Goal: Transaction & Acquisition: Purchase product/service

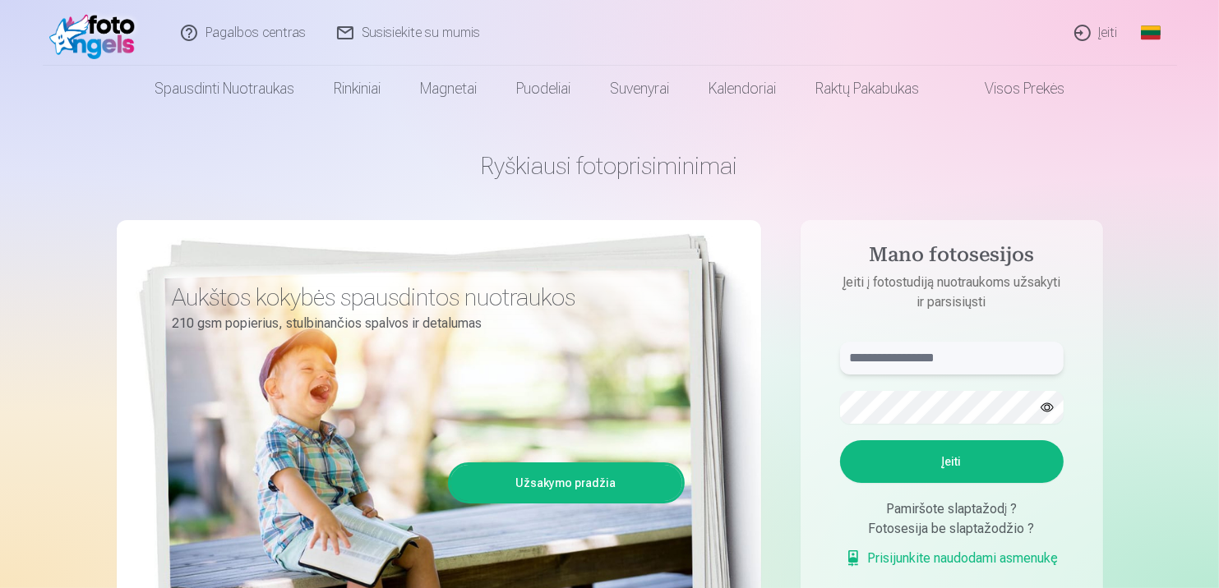
click at [979, 357] on input "text" at bounding box center [951, 358] width 223 height 33
type input "**********"
click at [1046, 408] on button "button" at bounding box center [1046, 407] width 31 height 31
click at [942, 461] on button "Įeiti" at bounding box center [951, 461] width 223 height 43
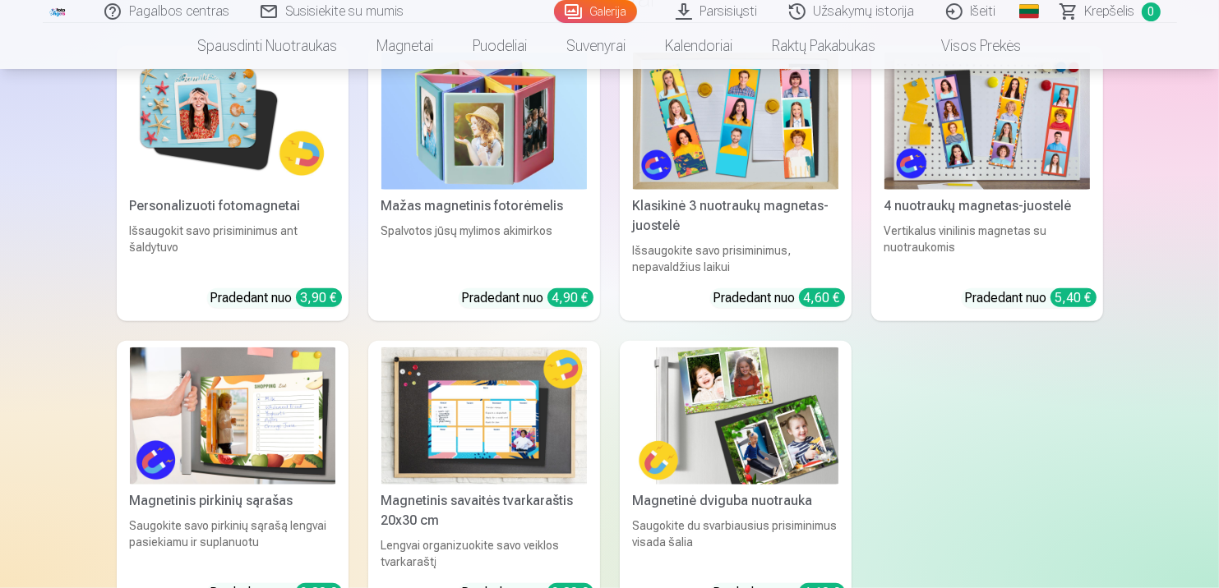
scroll to position [1397, 0]
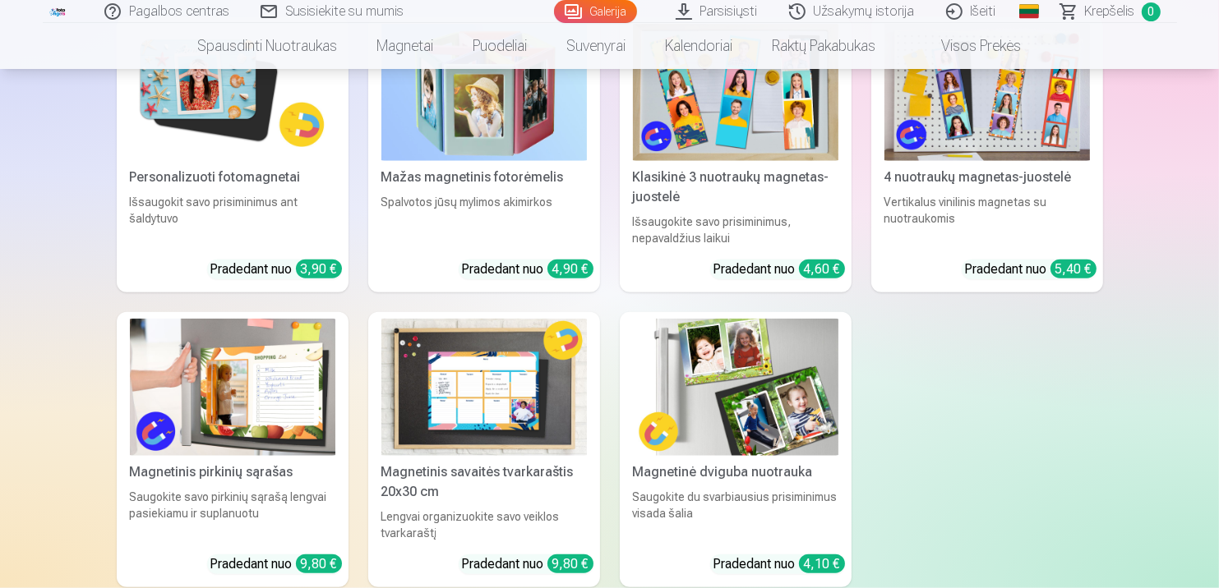
click at [245, 365] on img at bounding box center [232, 387] width 205 height 137
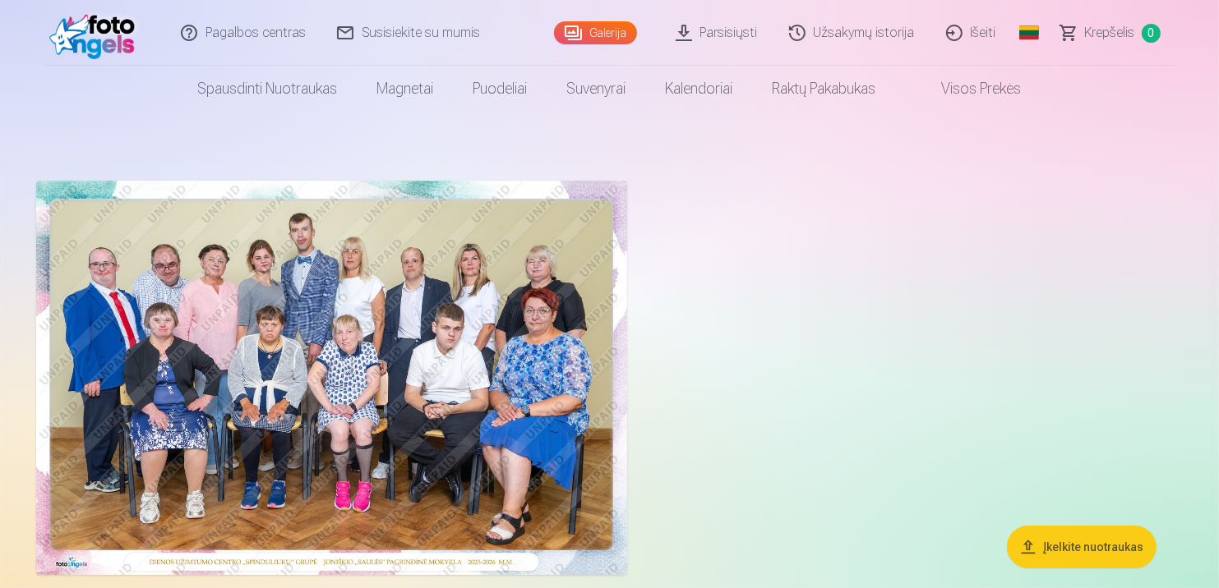
click at [833, 33] on link "Užsakymų istorija" at bounding box center [852, 33] width 157 height 66
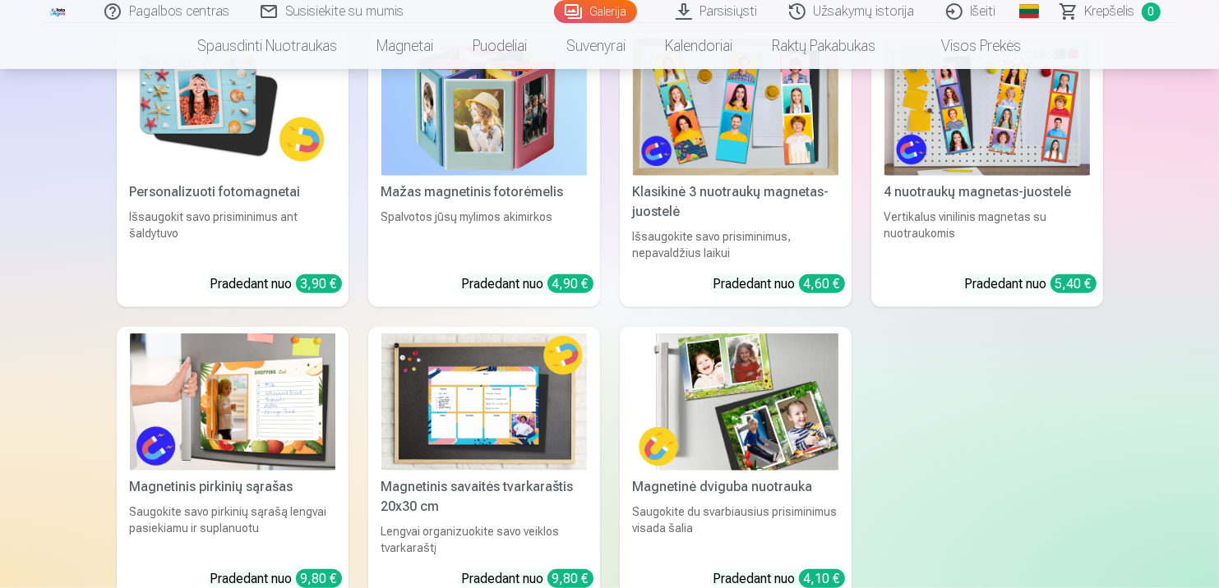
scroll to position [1381, 0]
click at [258, 408] on img at bounding box center [232, 402] width 205 height 137
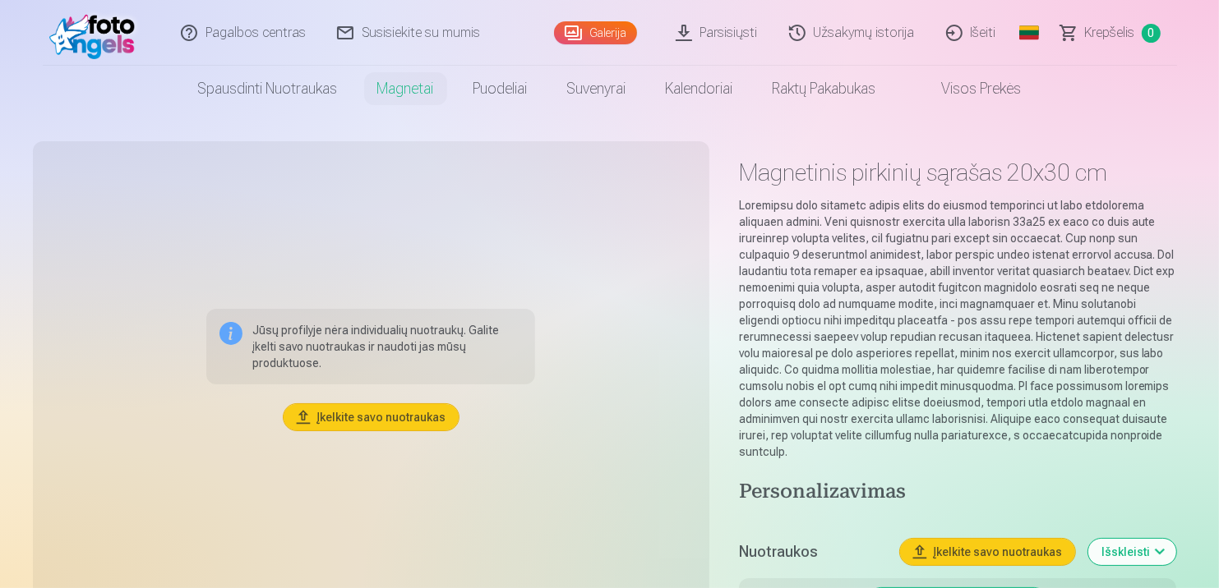
click at [348, 417] on button "Įkelkite savo nuotraukas" at bounding box center [370, 417] width 175 height 26
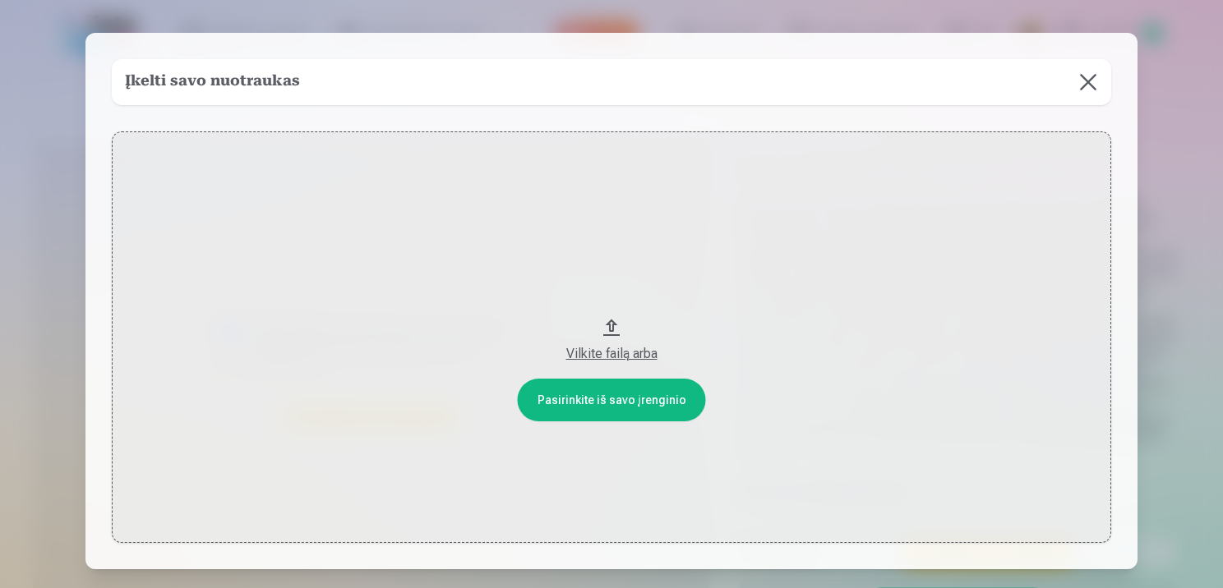
click at [592, 403] on button "Vilkite failą arba" at bounding box center [611, 337] width 999 height 412
click at [1082, 78] on button at bounding box center [1088, 82] width 46 height 46
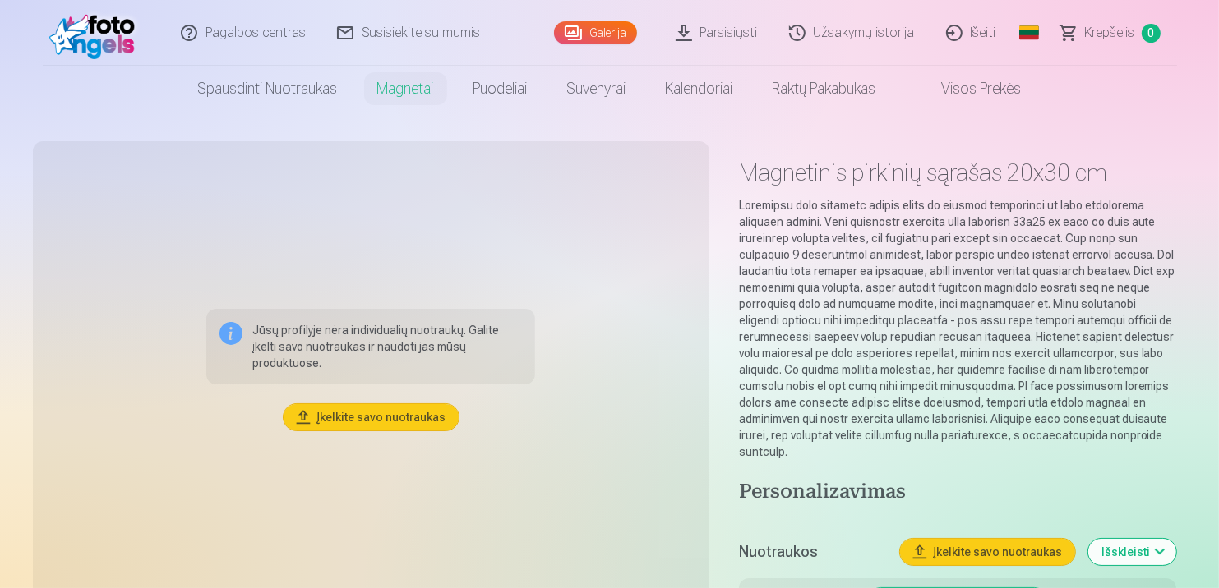
click at [371, 416] on button "Įkelkite savo nuotraukas" at bounding box center [370, 417] width 175 height 26
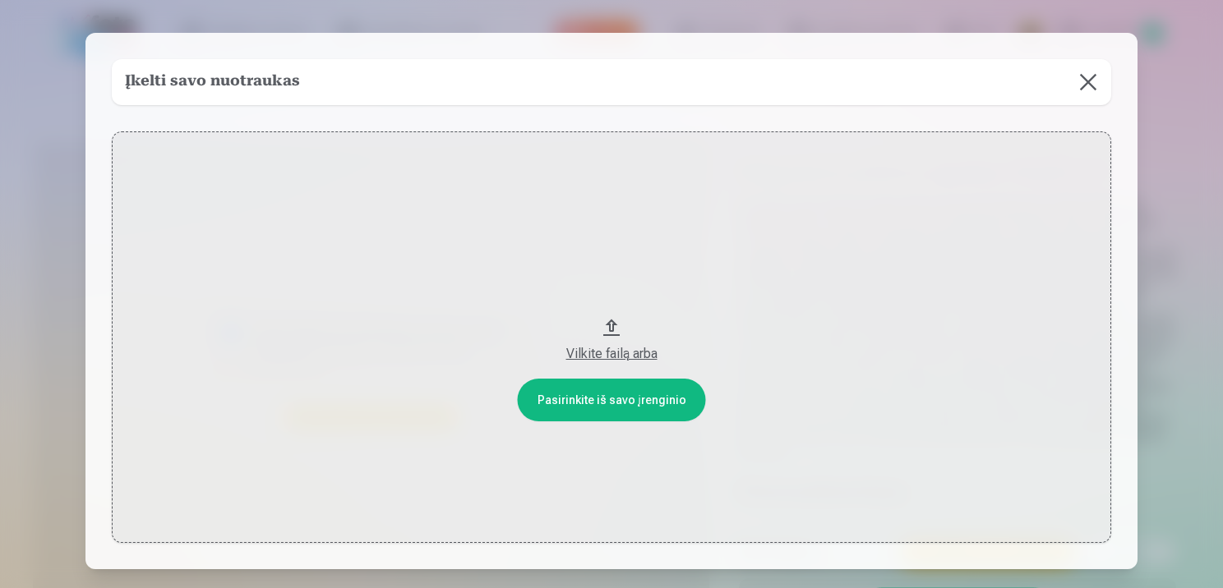
click at [615, 407] on button "Vilkite failą arba" at bounding box center [611, 337] width 999 height 412
click at [1087, 81] on button at bounding box center [1088, 82] width 46 height 46
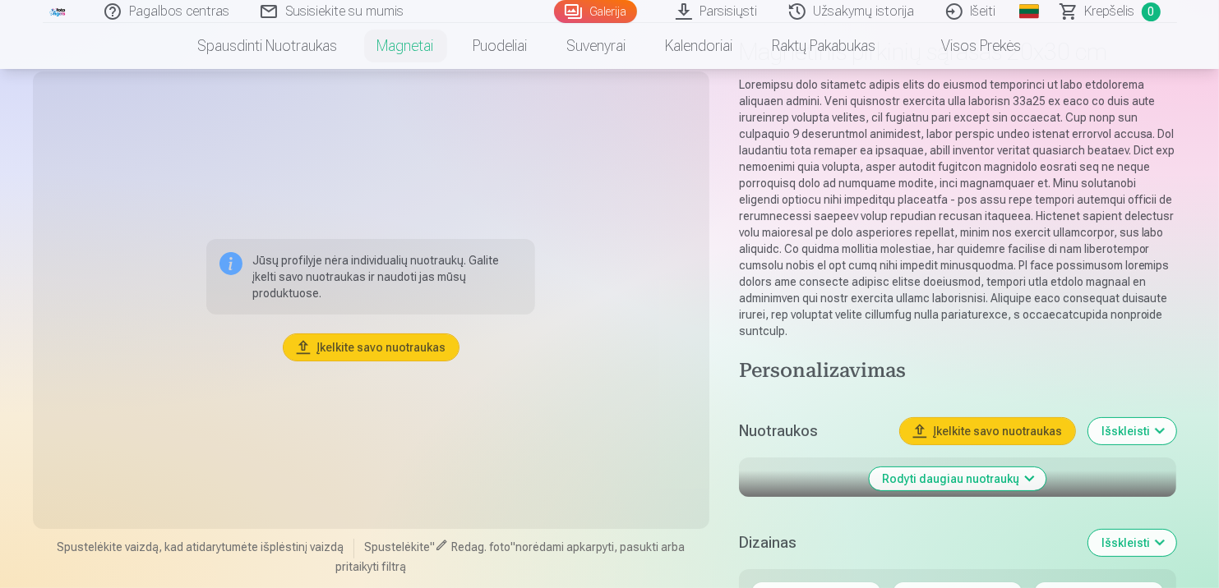
scroll to position [164, 0]
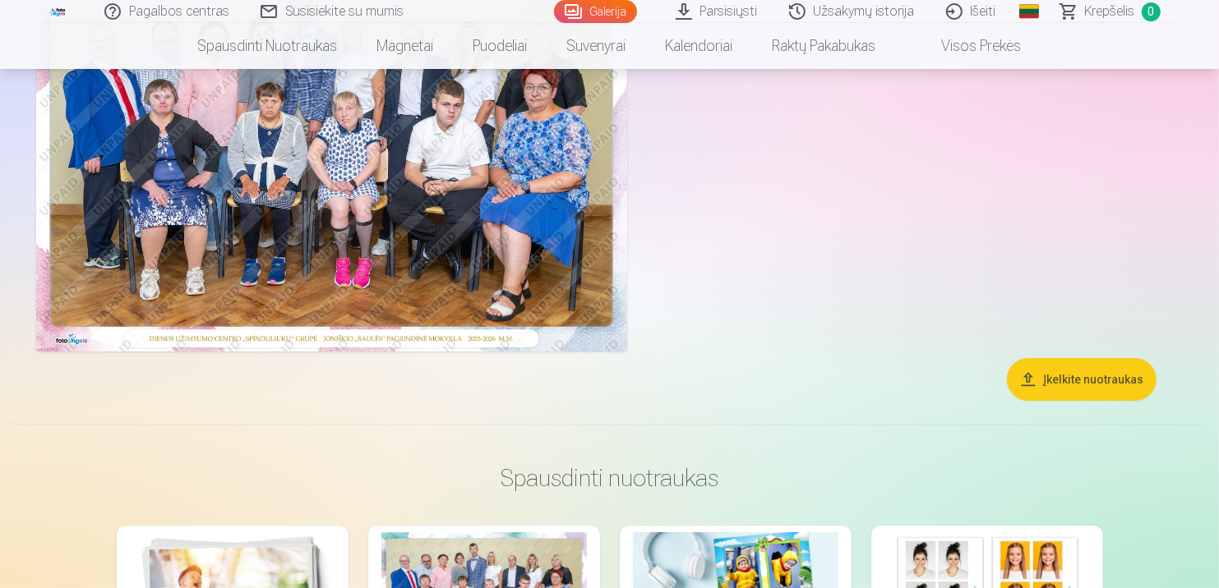
scroll to position [246, 0]
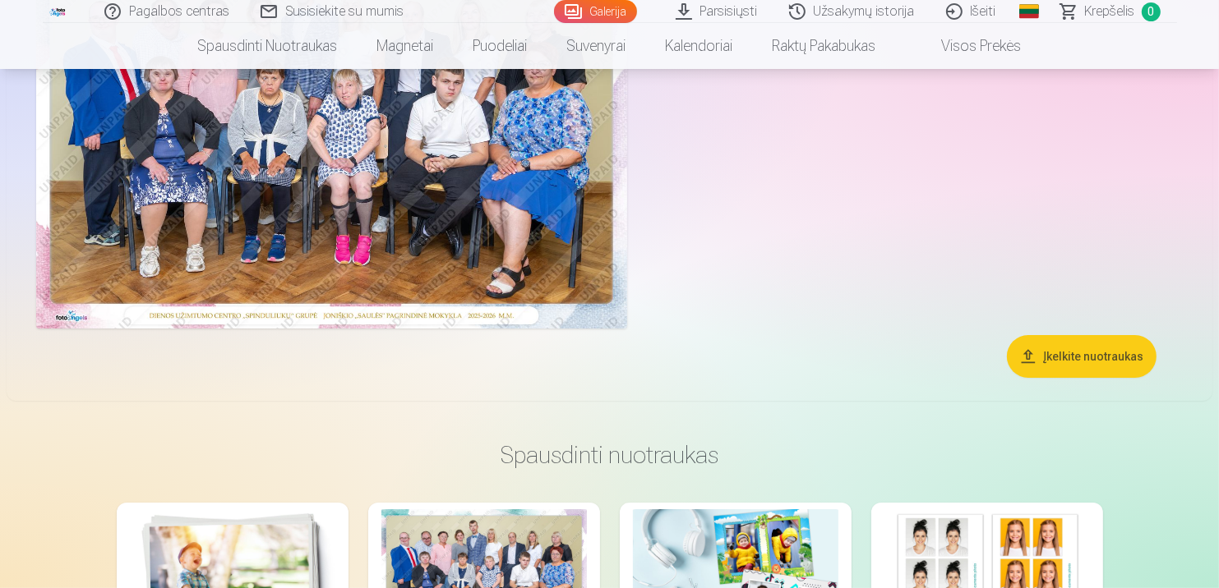
click at [1057, 353] on button "Įkelkite nuotraukas" at bounding box center [1082, 356] width 150 height 43
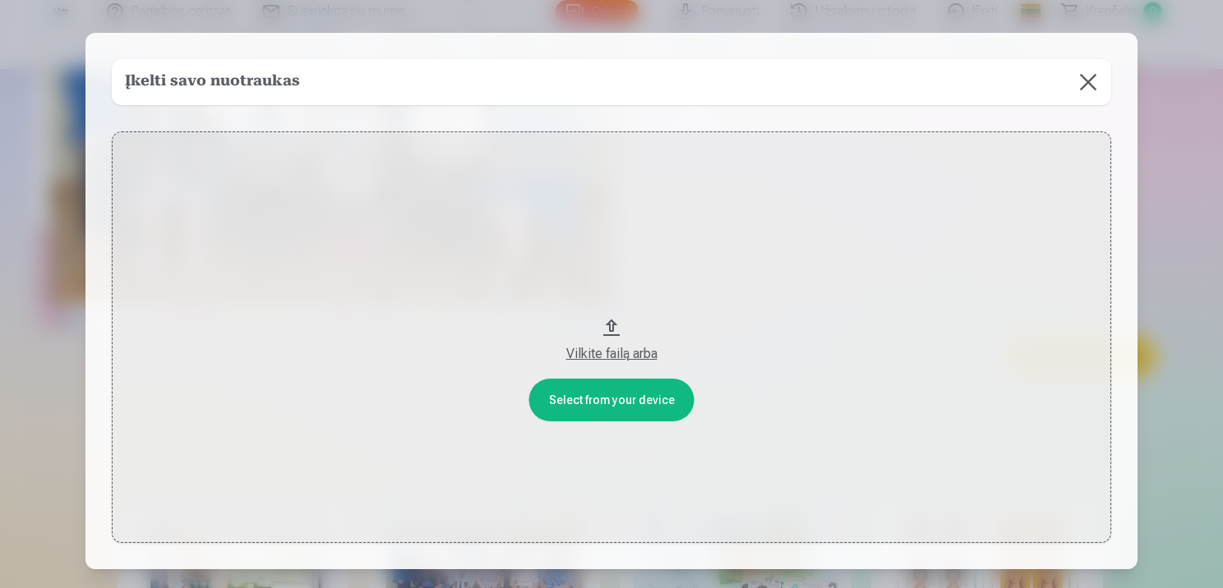
click at [1090, 90] on button at bounding box center [1088, 82] width 46 height 46
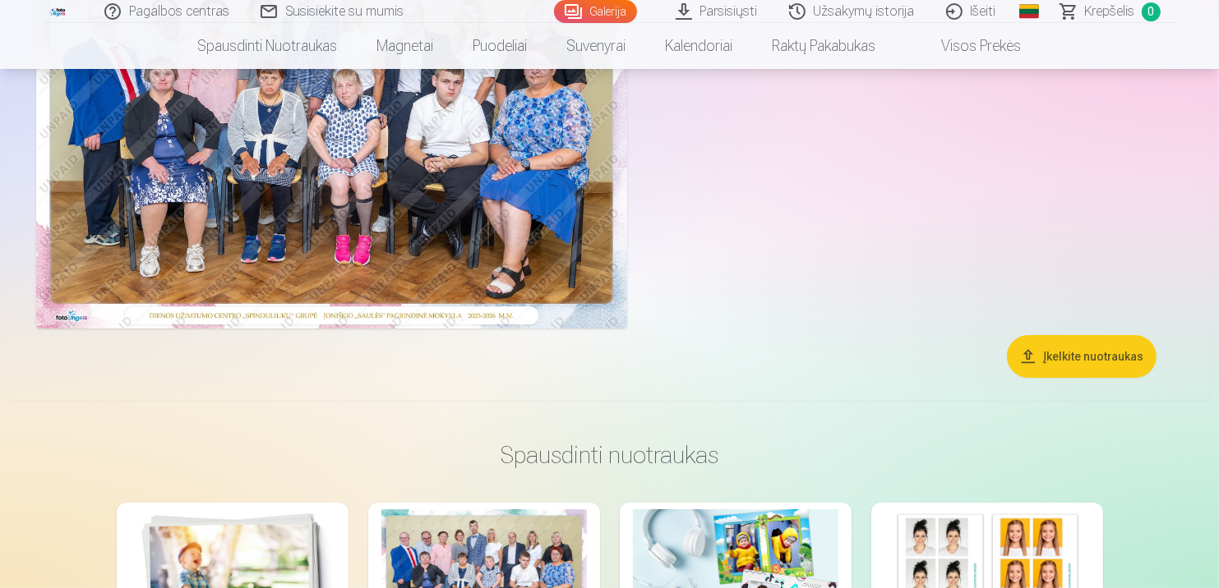
click at [1148, 7] on span "0" at bounding box center [1150, 11] width 19 height 19
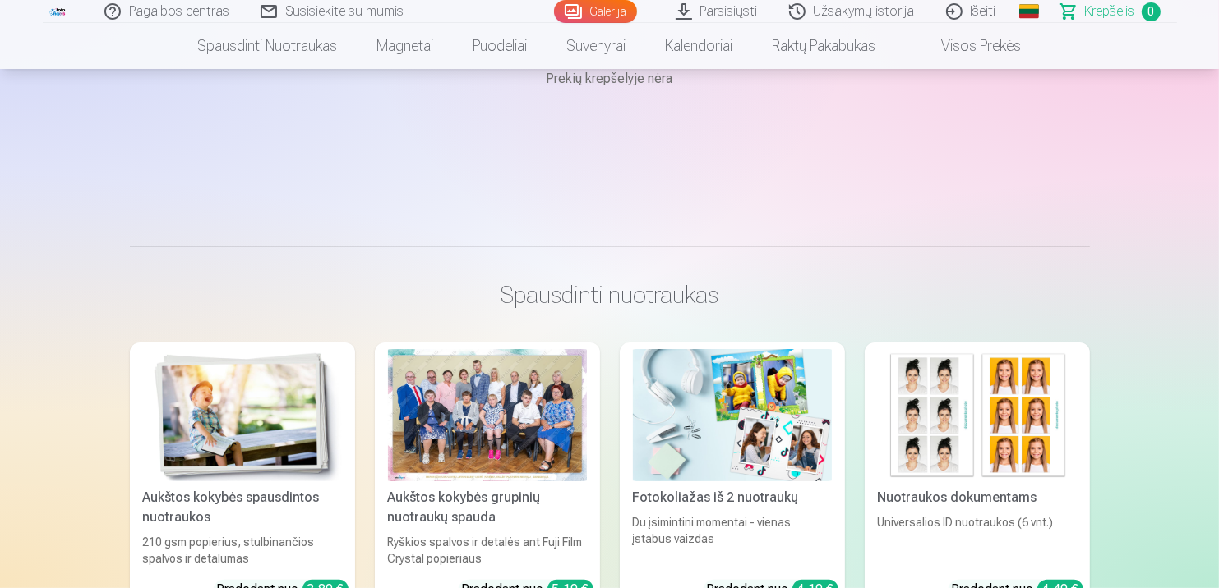
scroll to position [246, 0]
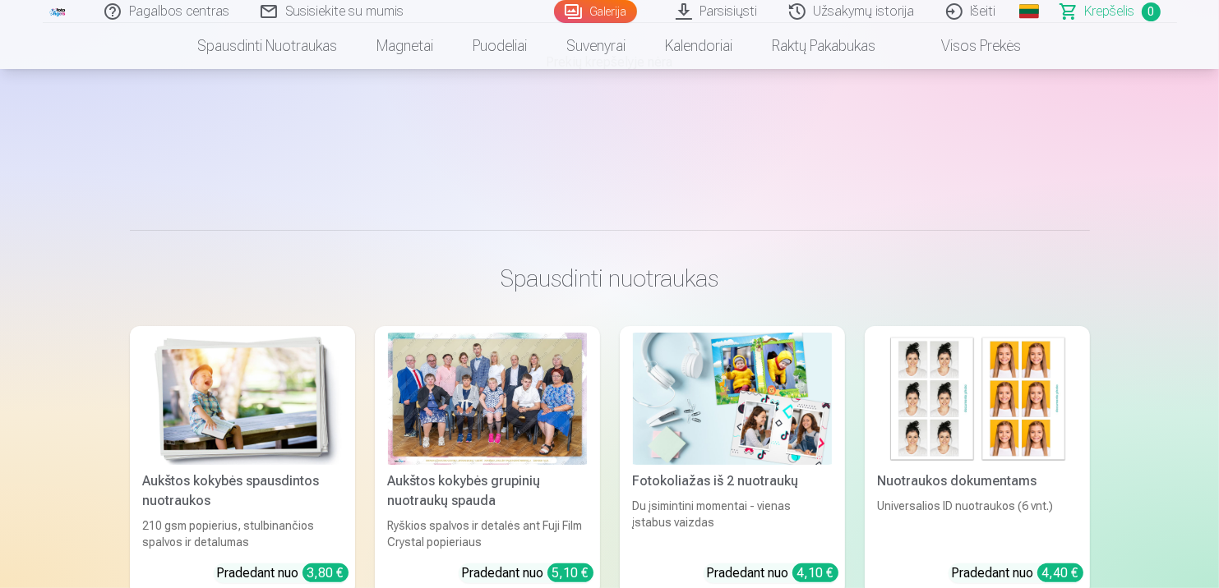
click at [518, 576] on div "Pradedant nuo 5,10 €" at bounding box center [527, 574] width 131 height 20
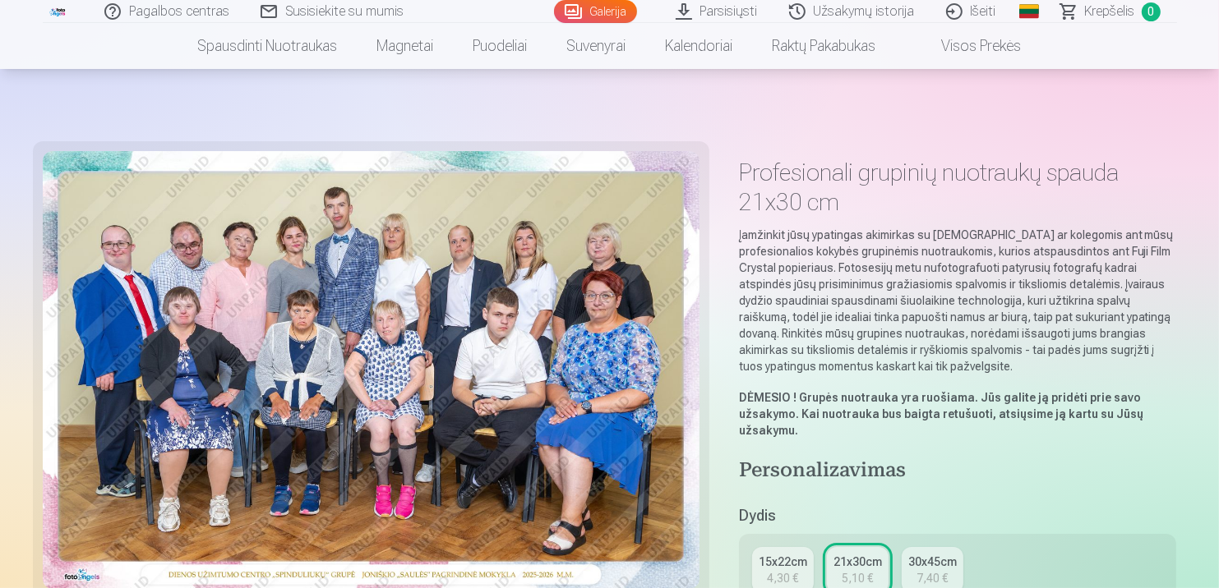
scroll to position [164, 0]
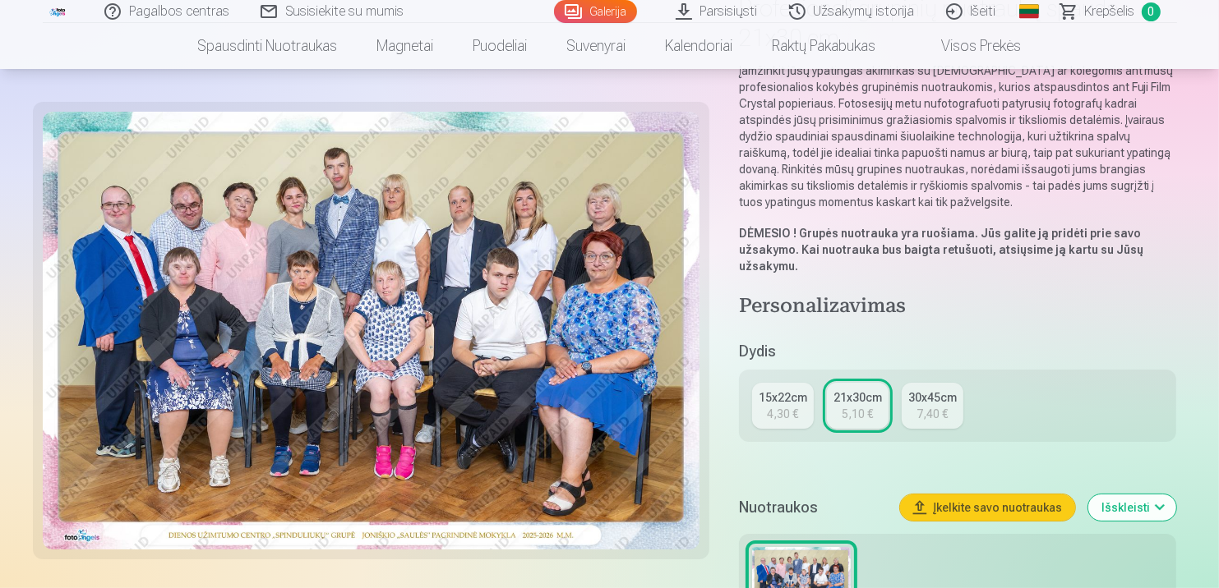
click at [782, 412] on div "4,30 €" at bounding box center [782, 414] width 31 height 16
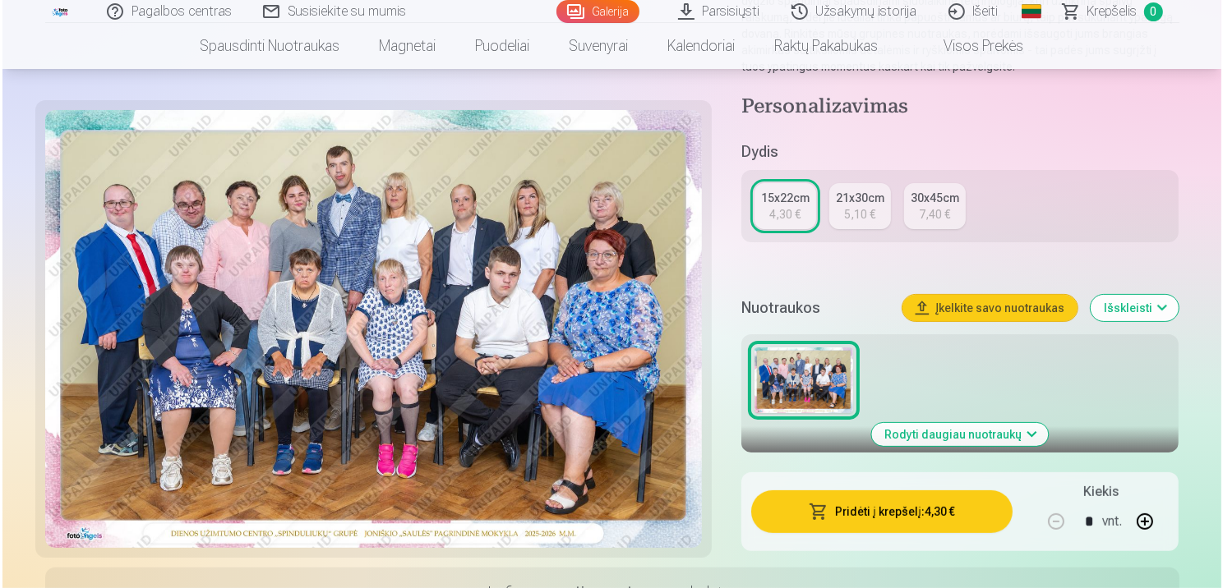
scroll to position [329, 0]
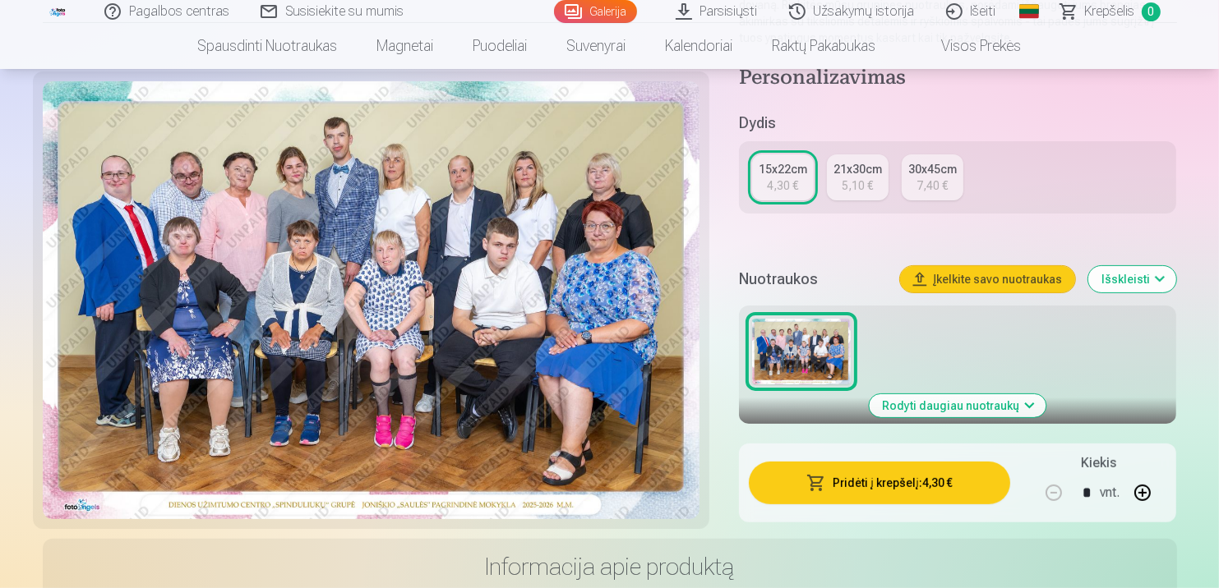
click at [874, 483] on button "Pridėti į krepšelį : 4,30 €" at bounding box center [880, 483] width 262 height 43
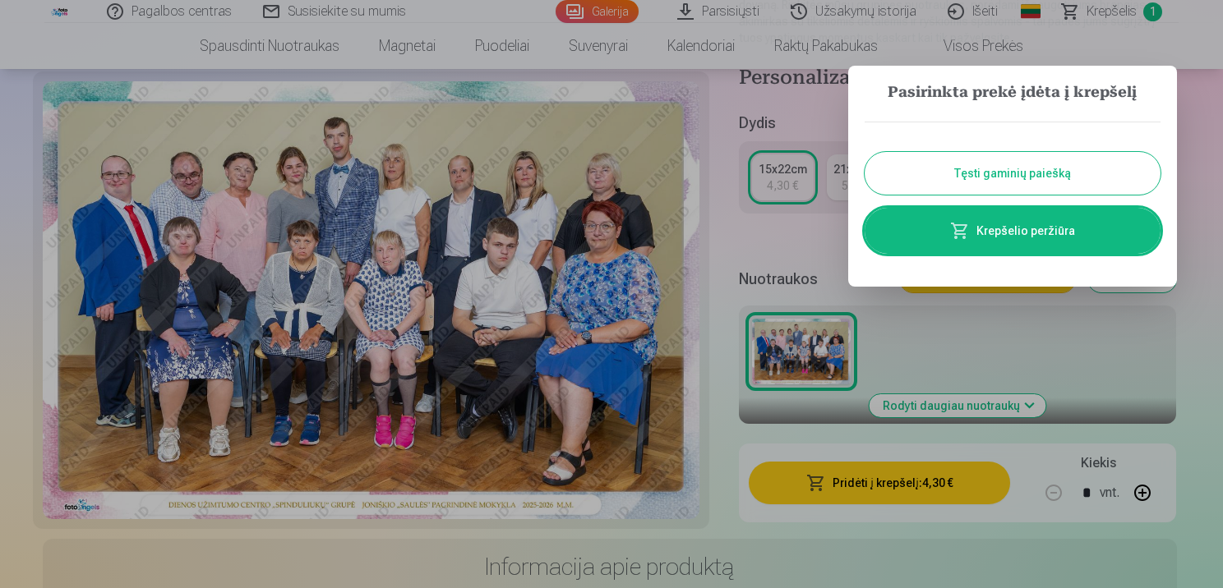
click at [1002, 233] on link "Krepšelio peržiūra" at bounding box center [1012, 231] width 296 height 46
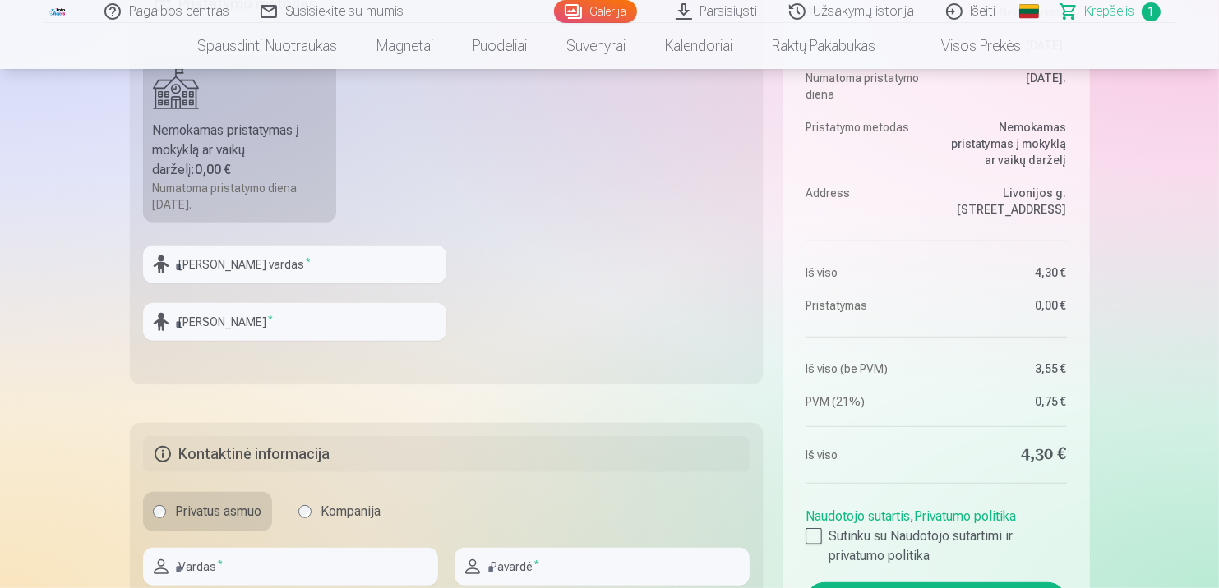
scroll to position [739, 0]
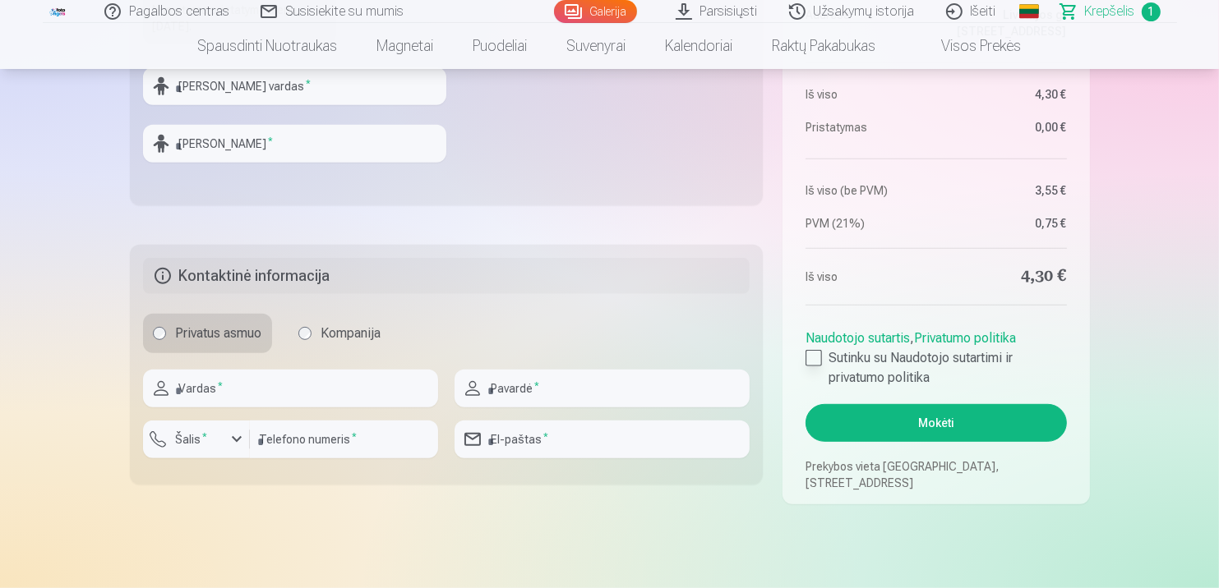
click at [814, 357] on div at bounding box center [813, 358] width 16 height 16
click at [919, 426] on button "Mokėti" at bounding box center [935, 423] width 260 height 38
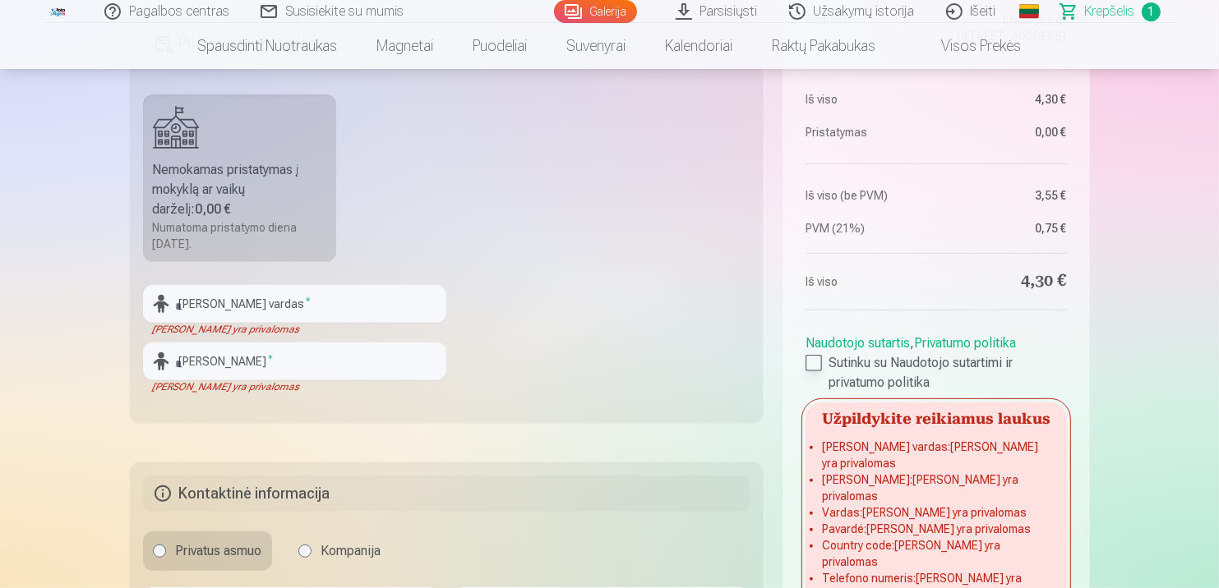
scroll to position [493, 0]
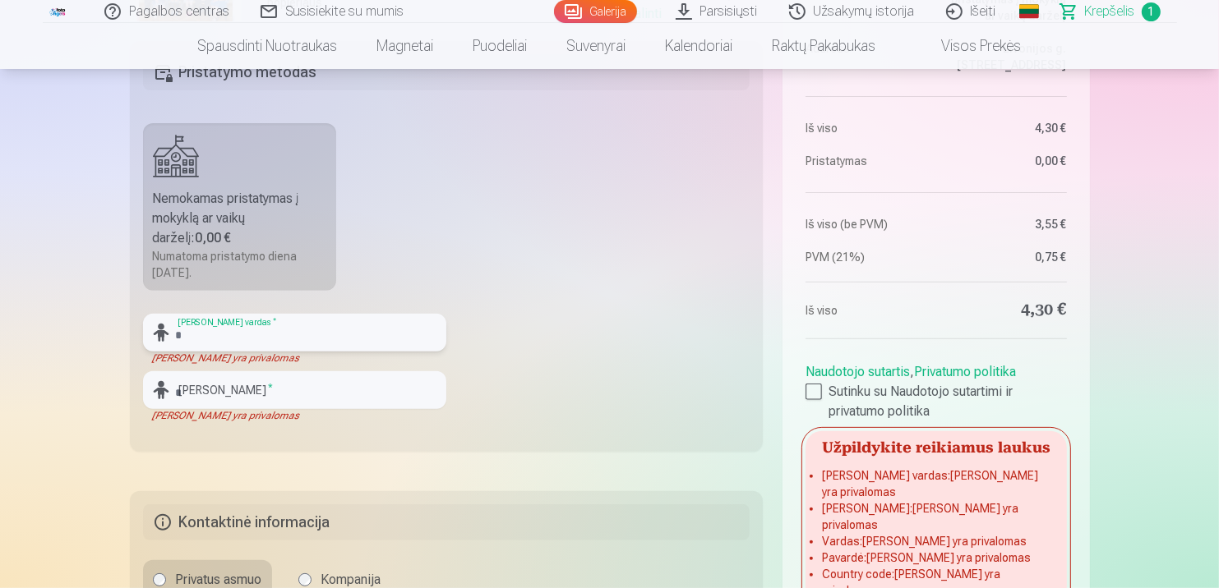
click at [272, 329] on input "text" at bounding box center [294, 333] width 303 height 38
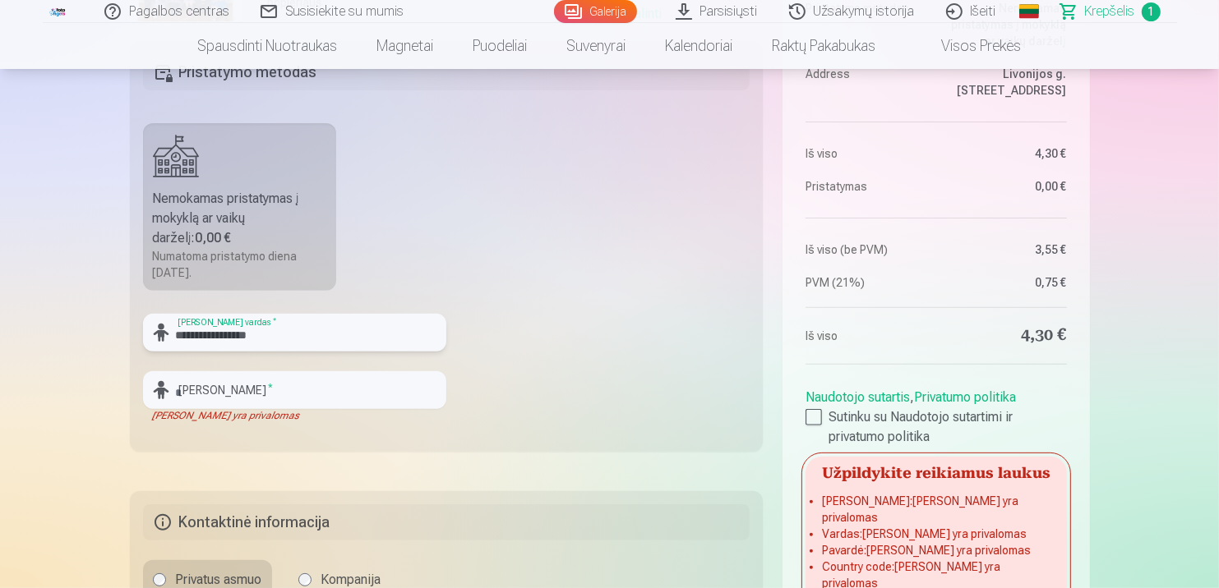
type input "**********"
click at [276, 394] on input "text" at bounding box center [294, 390] width 303 height 38
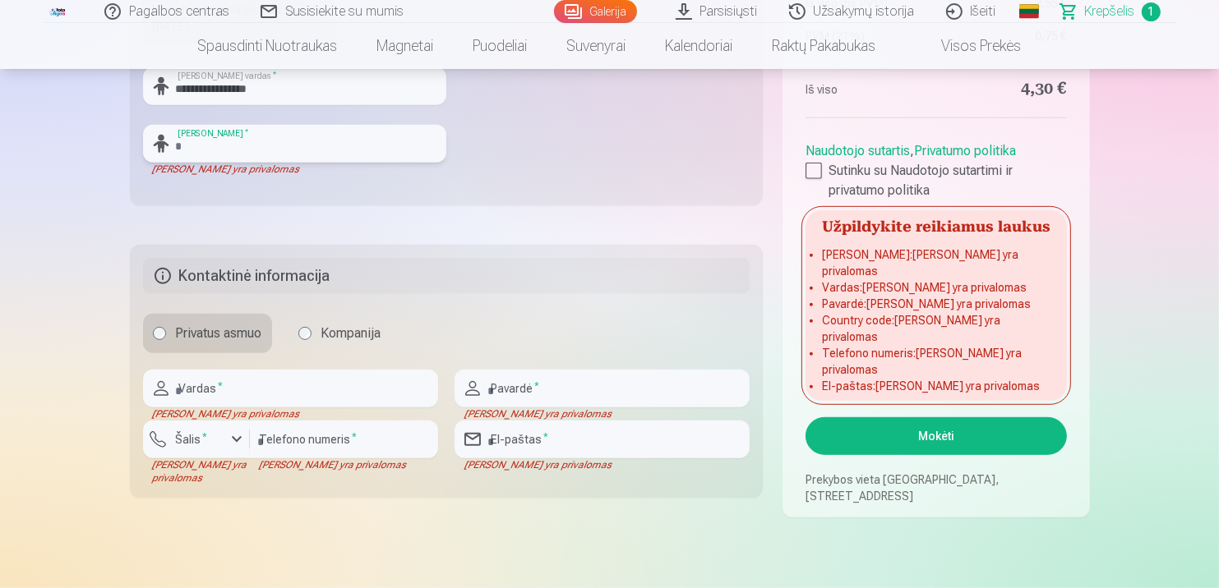
scroll to position [657, 0]
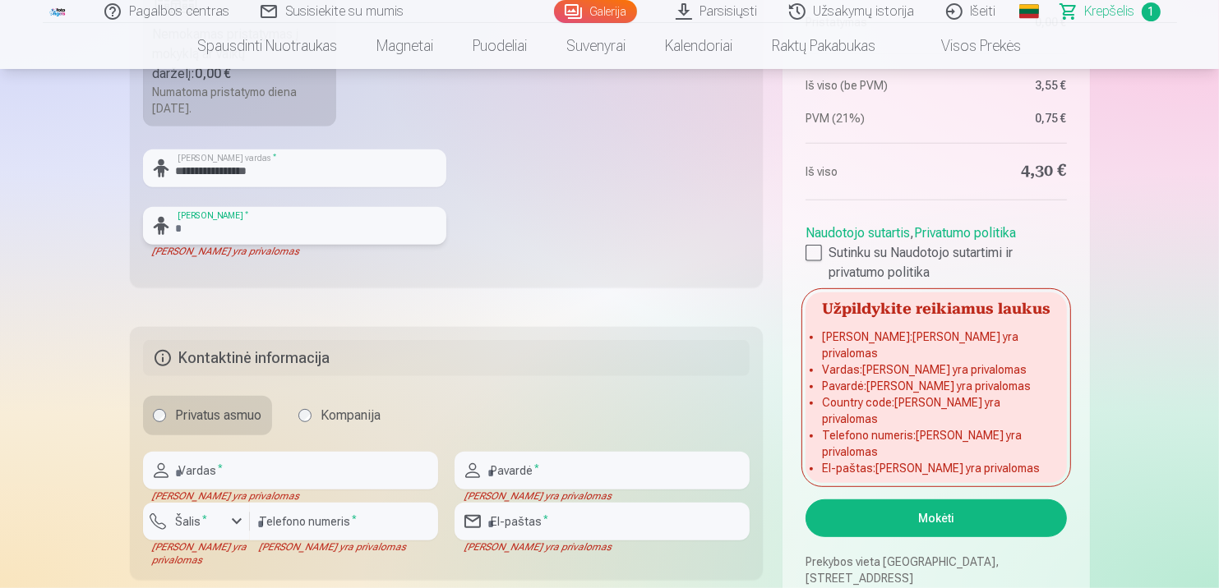
click at [187, 229] on input "text" at bounding box center [294, 226] width 303 height 38
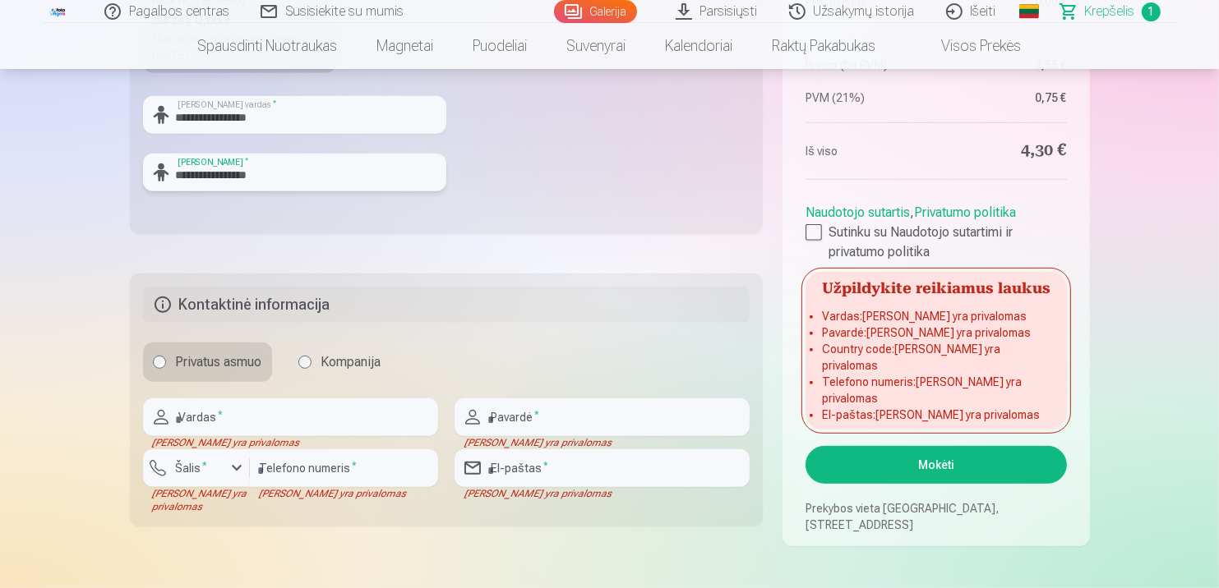
scroll to position [739, 0]
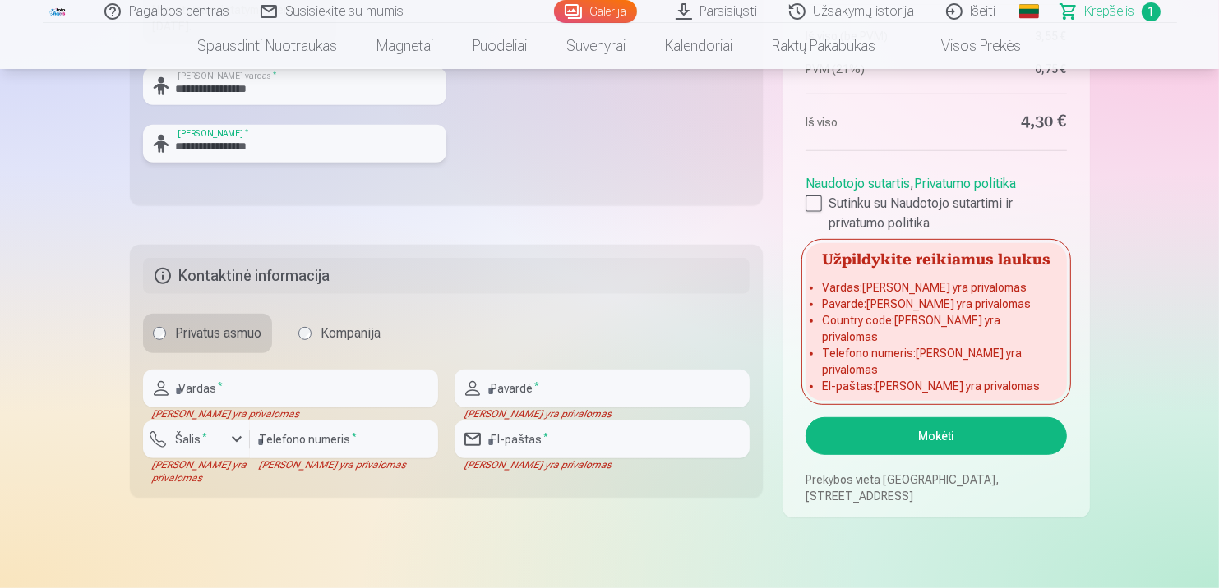
type input "**********"
click at [237, 435] on div "button" at bounding box center [237, 440] width 20 height 20
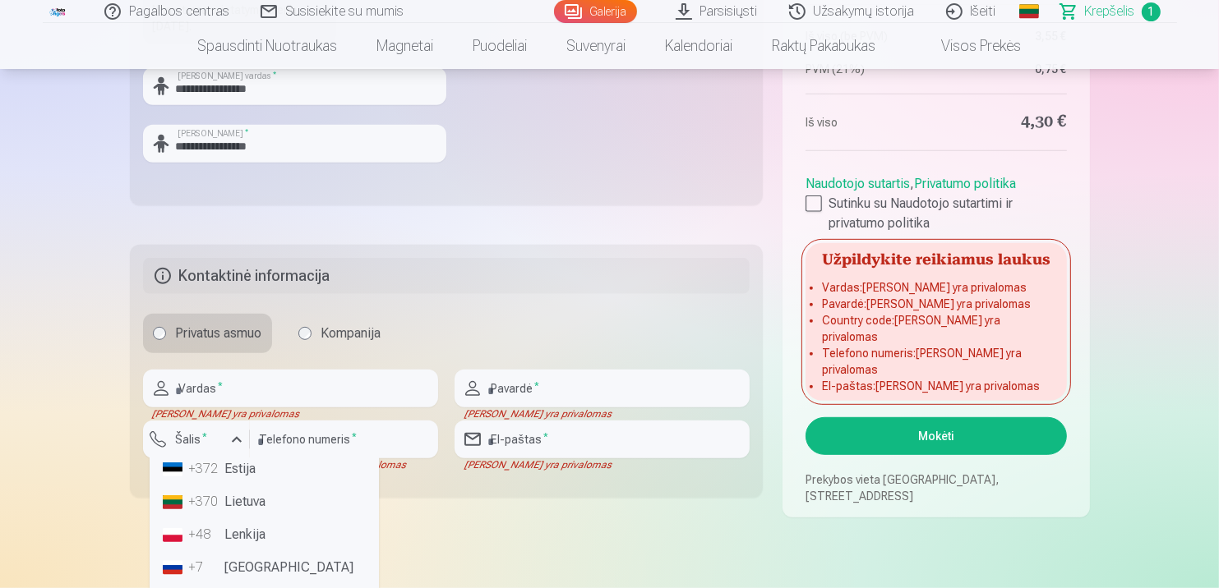
scroll to position [0, 0]
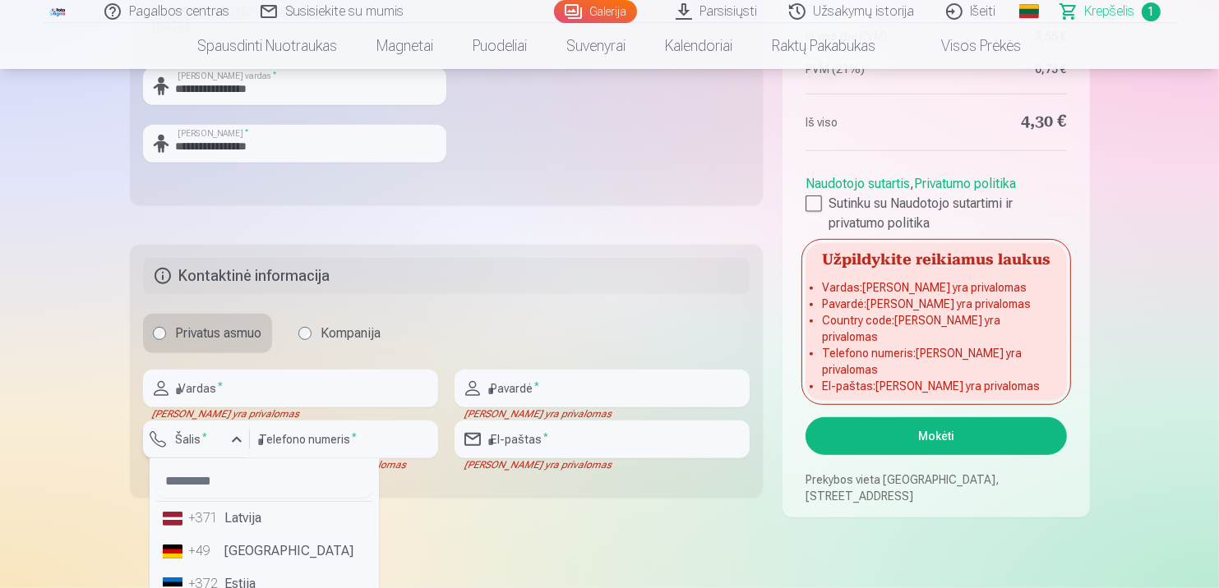
click at [234, 440] on div "button" at bounding box center [237, 440] width 20 height 20
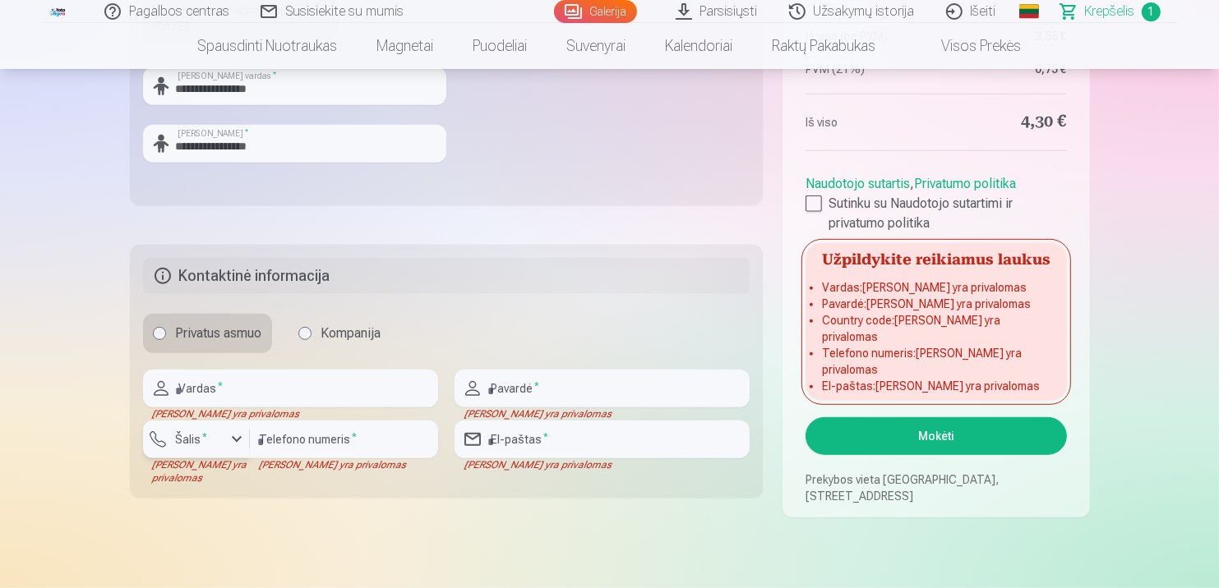
click at [231, 440] on div "button" at bounding box center [237, 440] width 20 height 20
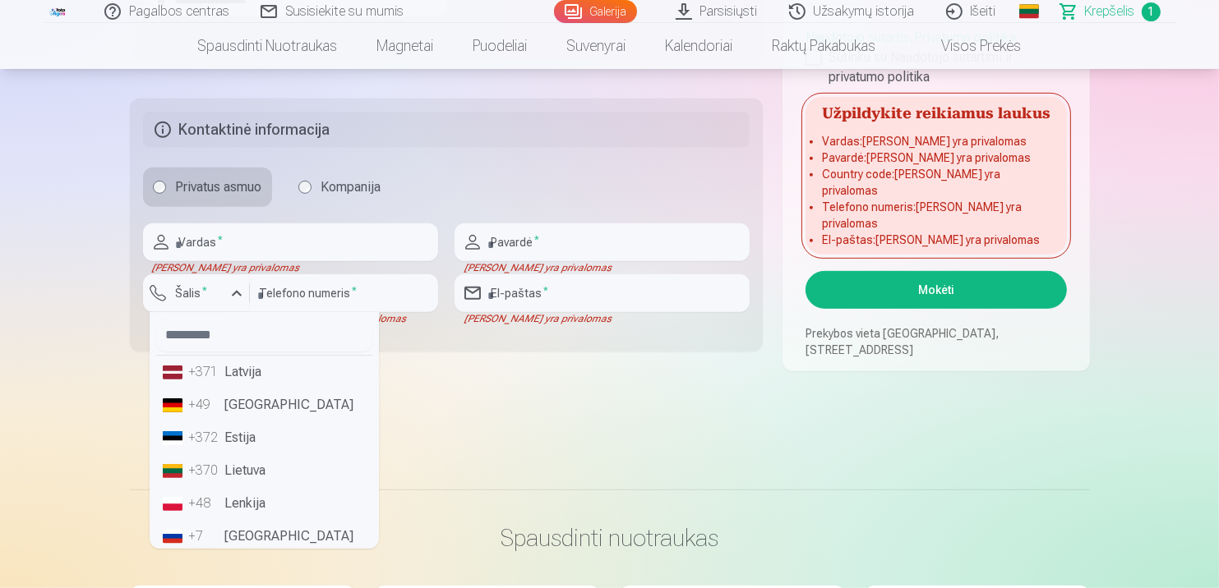
scroll to position [904, 0]
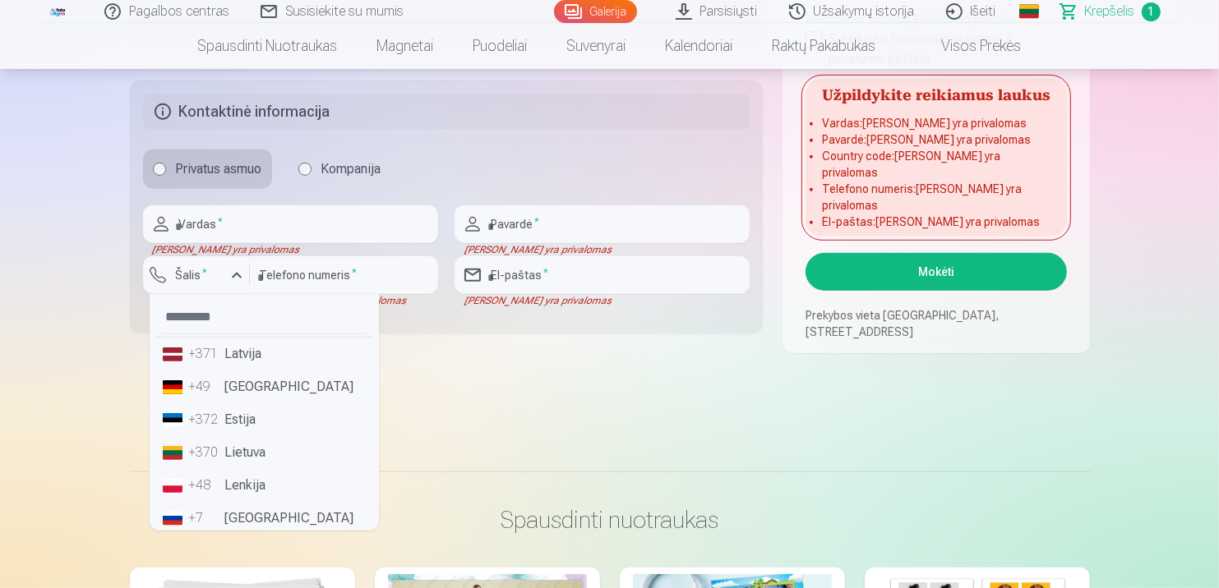
click at [195, 448] on div "+370" at bounding box center [205, 453] width 33 height 20
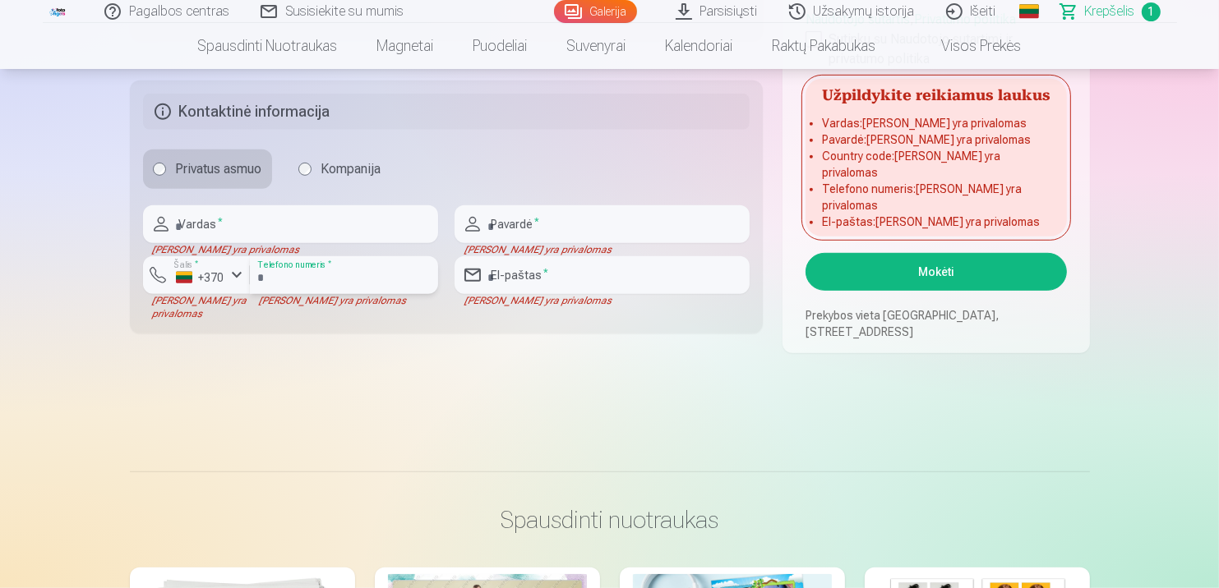
click at [365, 266] on input "number" at bounding box center [344, 275] width 188 height 38
click at [266, 275] on input "number" at bounding box center [344, 275] width 188 height 38
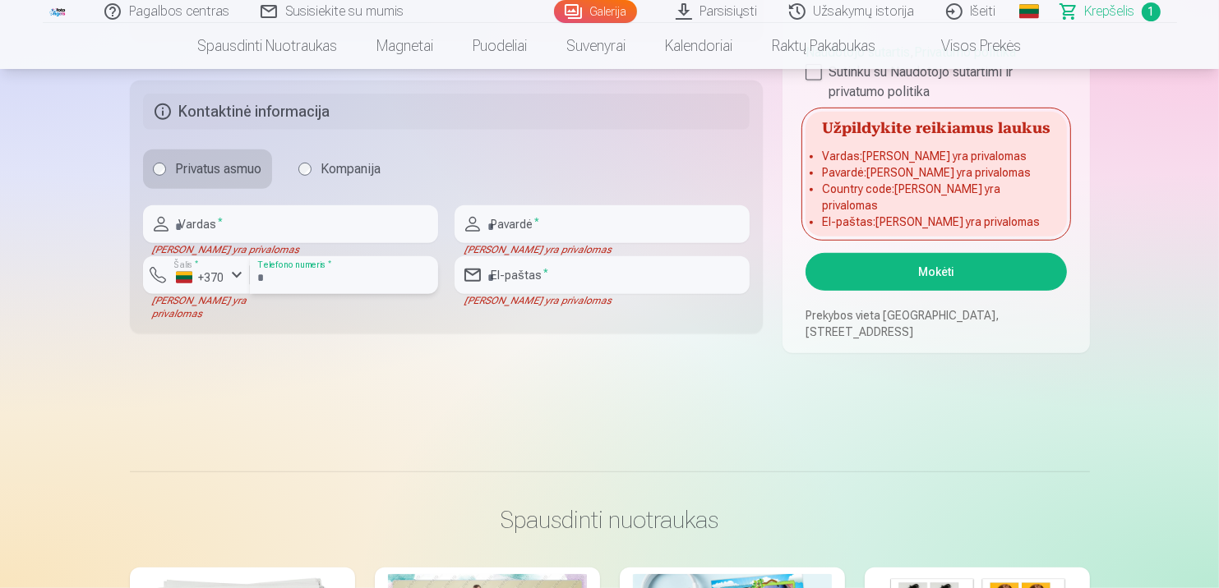
type input "********"
click at [239, 217] on input "text" at bounding box center [290, 224] width 295 height 38
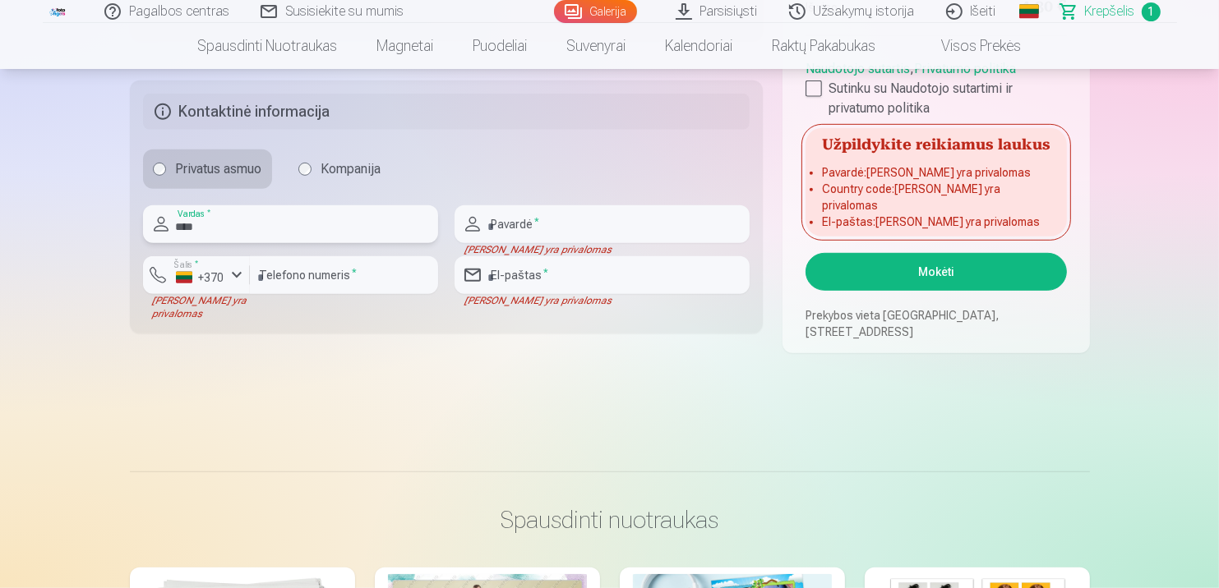
type input "****"
click at [555, 221] on input "text" at bounding box center [601, 224] width 295 height 38
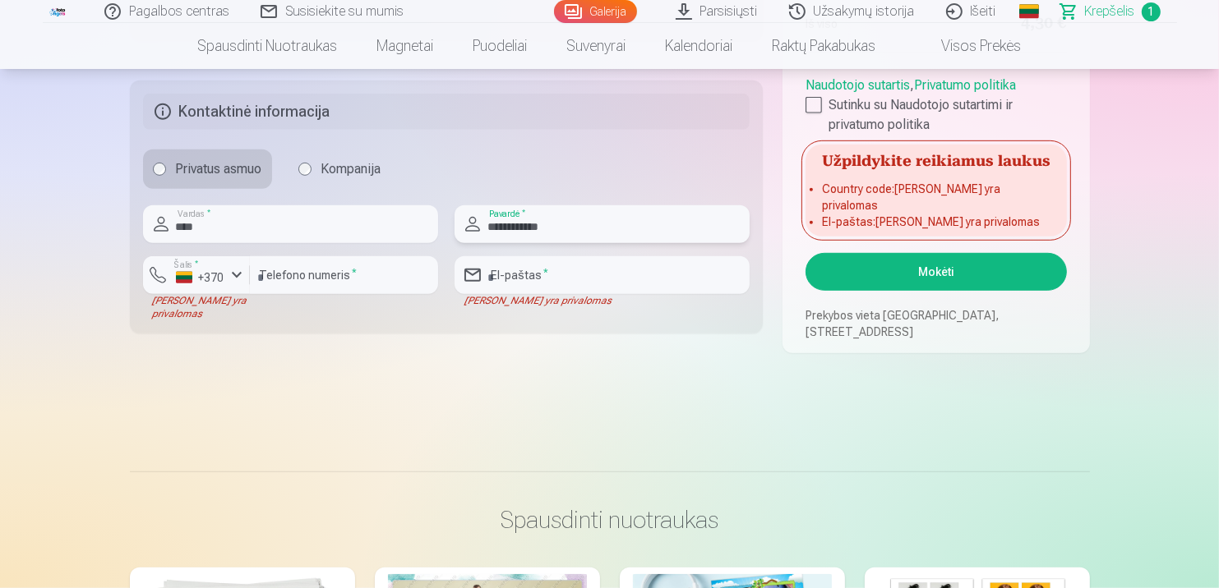
type input "**********"
click at [560, 273] on input "email" at bounding box center [601, 275] width 295 height 38
type input "**********"
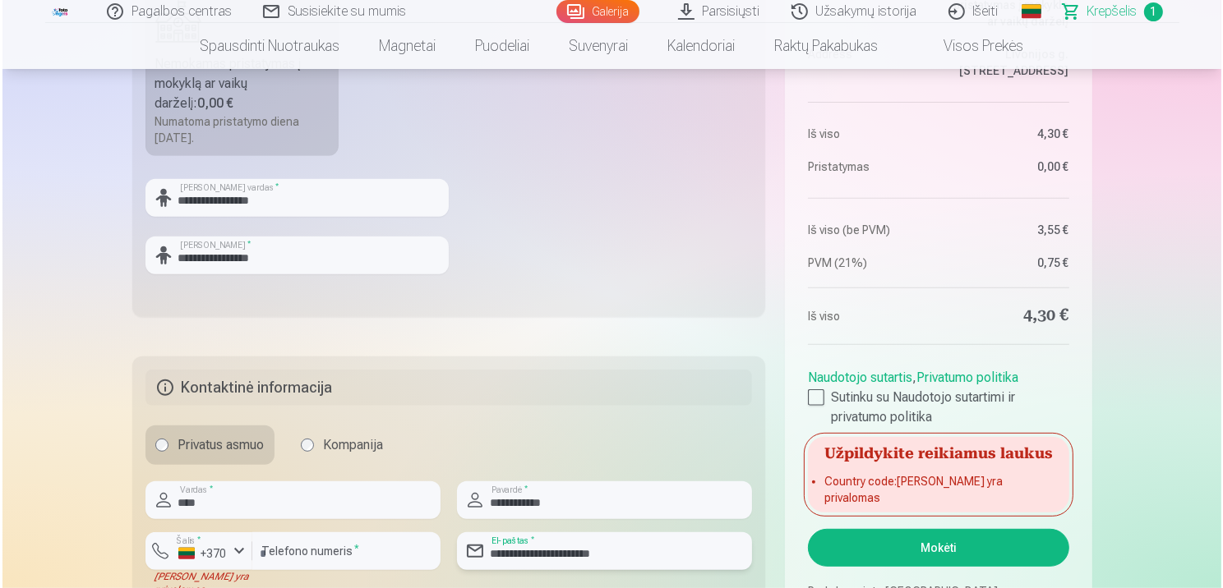
scroll to position [657, 0]
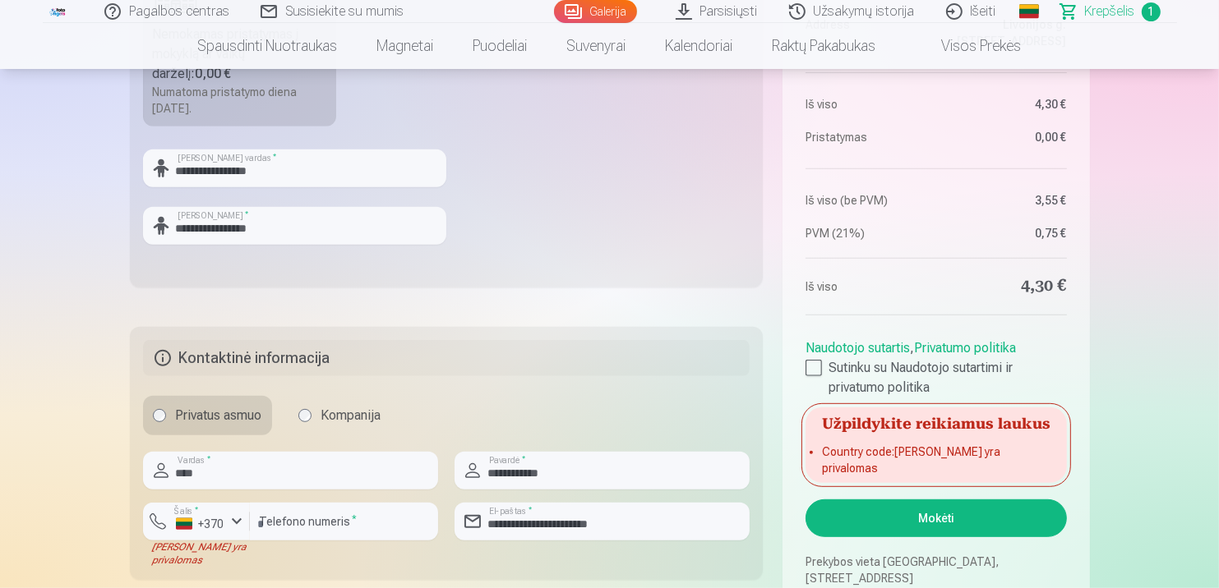
click at [930, 521] on button "Mokėti" at bounding box center [935, 519] width 260 height 38
